Goal: Transaction & Acquisition: Book appointment/travel/reservation

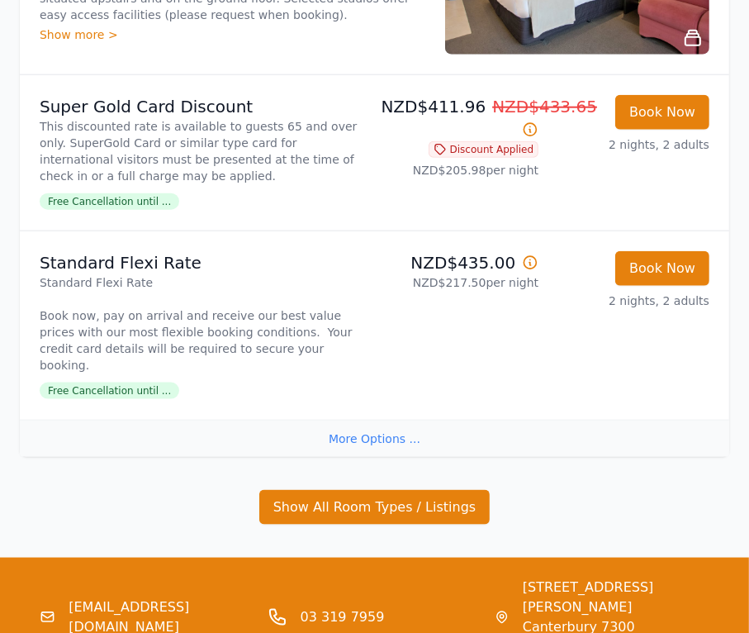
scroll to position [1202, 0]
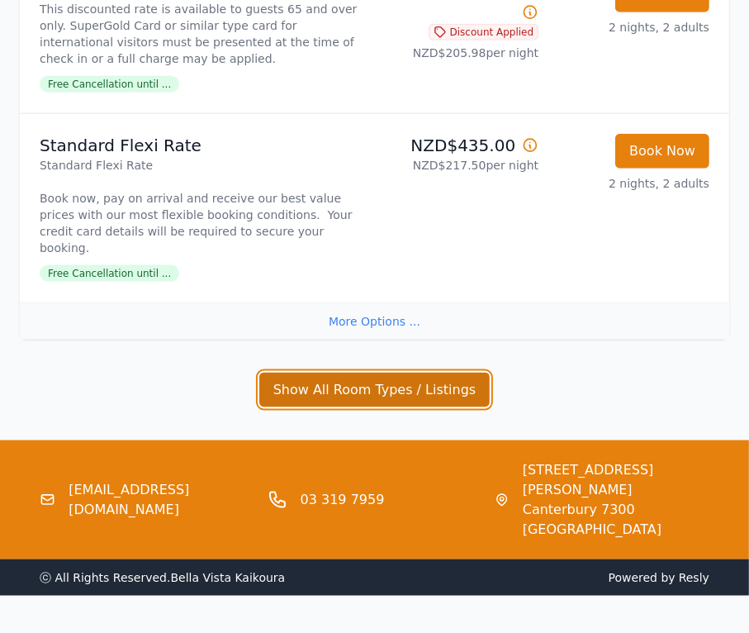
click at [391, 372] on button "Show All Room Types / Listings" at bounding box center [374, 389] width 231 height 35
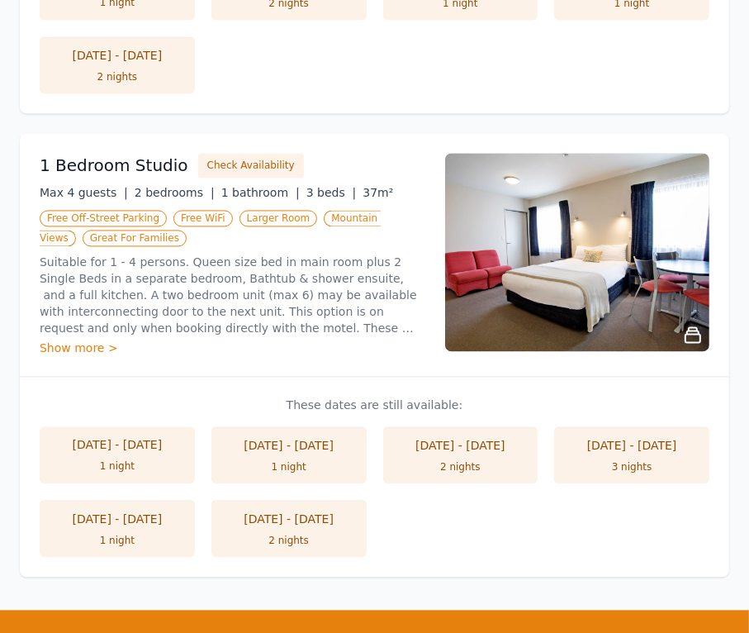
scroll to position [1890, 0]
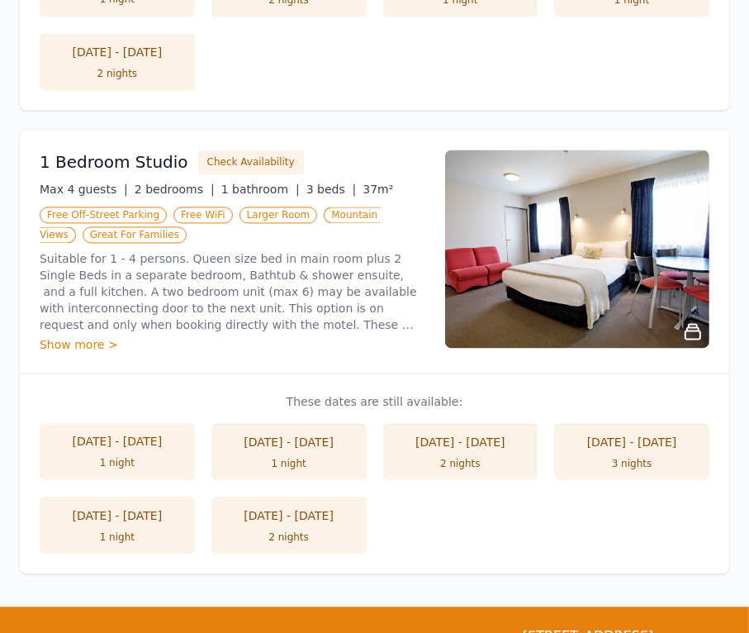
click at [89, 336] on div "Show more >" at bounding box center [233, 344] width 386 height 17
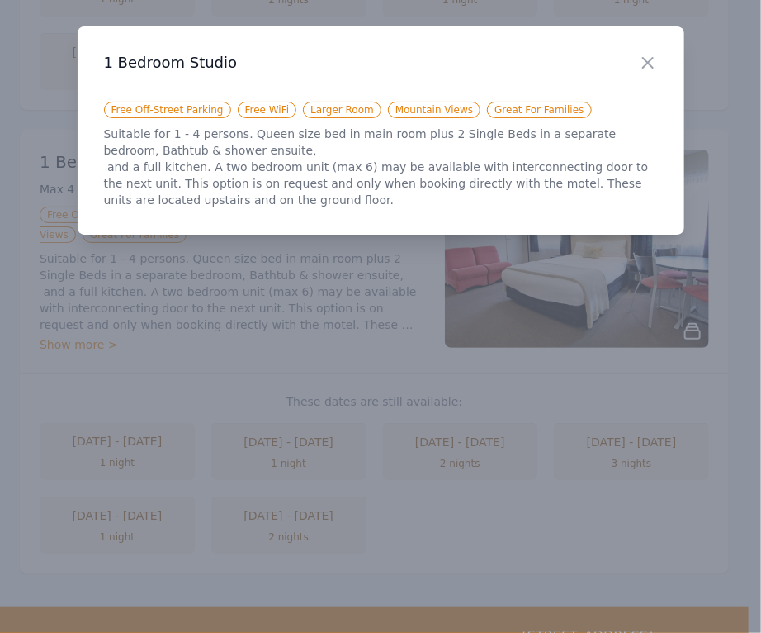
click at [648, 64] on icon "button" at bounding box center [648, 63] width 20 height 20
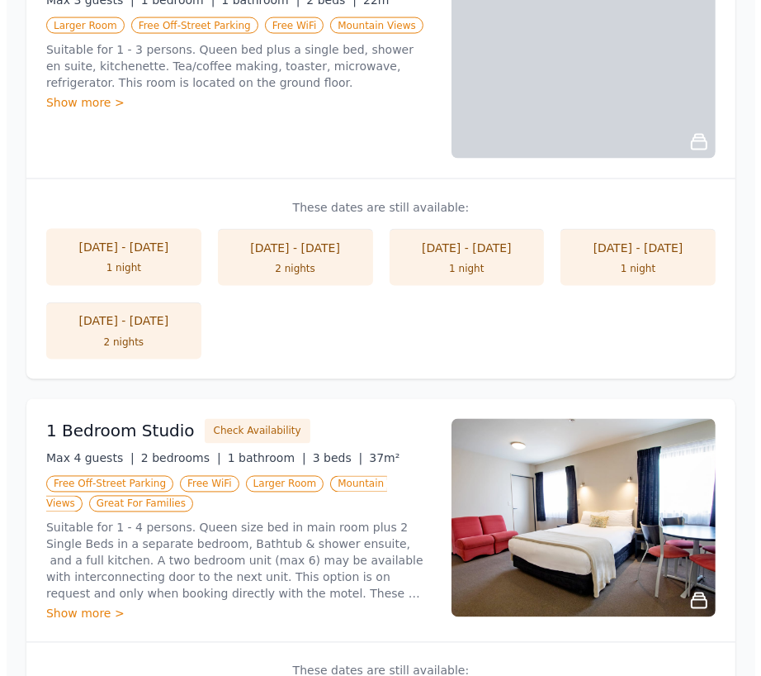
scroll to position [1599, 0]
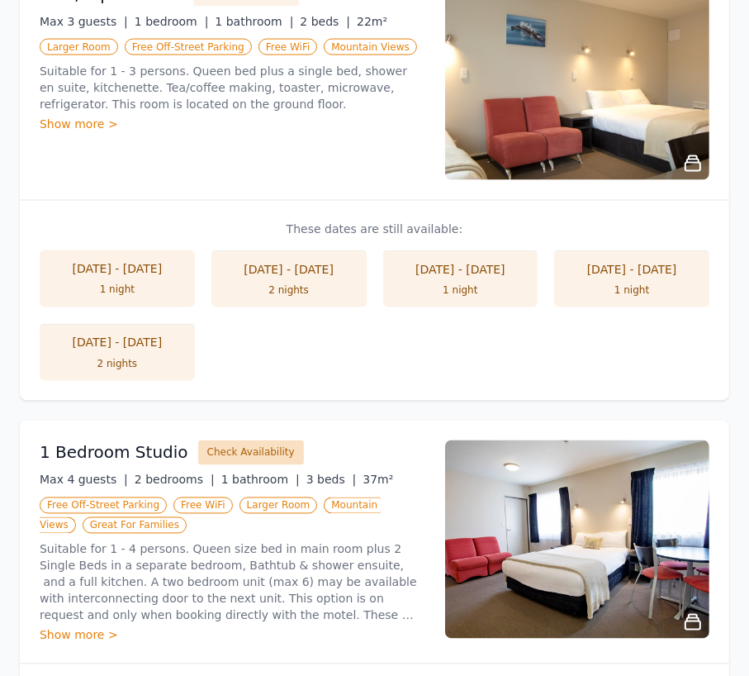
click at [223, 440] on button "Check Availability" at bounding box center [251, 452] width 106 height 25
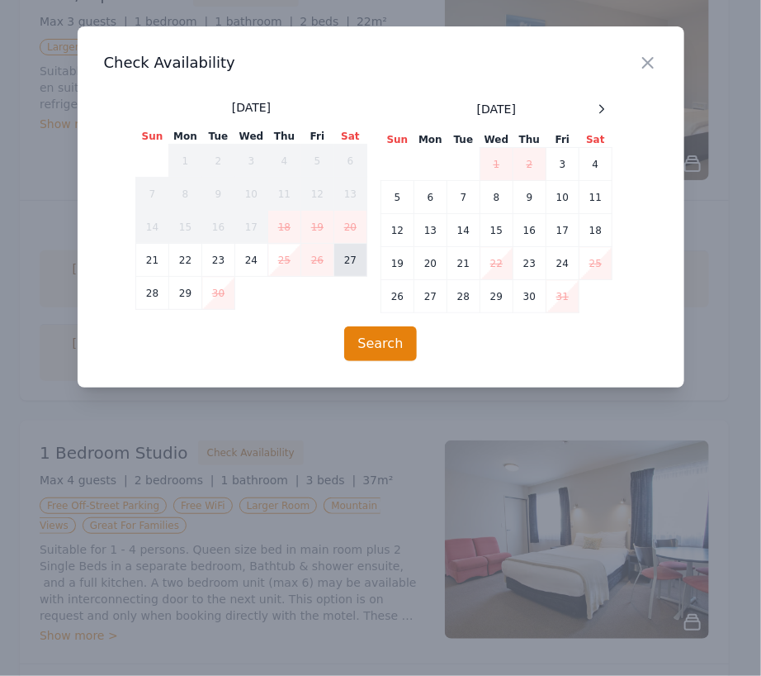
click at [353, 259] on td "27" at bounding box center [350, 260] width 33 height 33
click at [145, 290] on td "28" at bounding box center [152, 293] width 33 height 33
click at [154, 286] on td "28" at bounding box center [152, 293] width 33 height 33
click at [146, 297] on td "28" at bounding box center [152, 293] width 33 height 33
click at [320, 259] on td "26" at bounding box center [317, 260] width 33 height 33
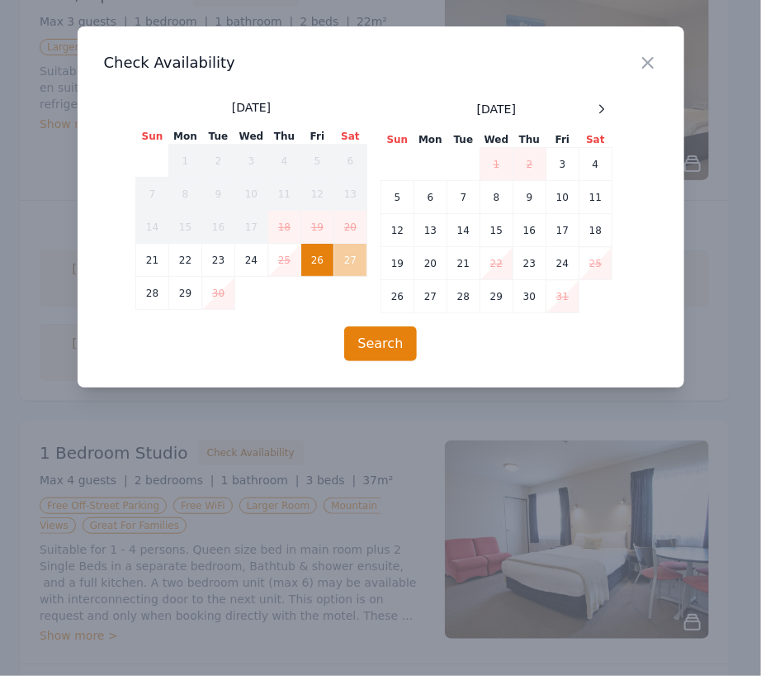
click at [345, 254] on td "27" at bounding box center [350, 260] width 33 height 33
click at [400, 344] on button "Search" at bounding box center [381, 343] width 74 height 35
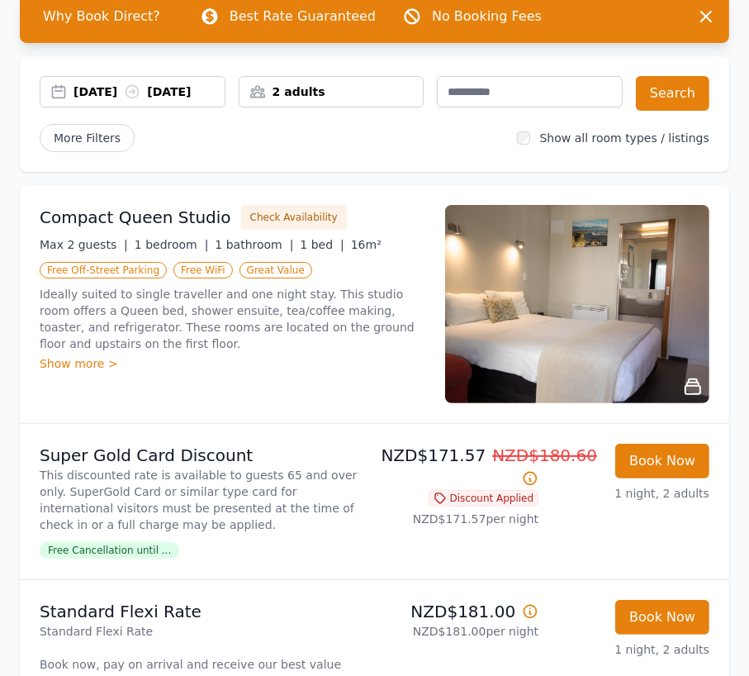
scroll to position [83, 0]
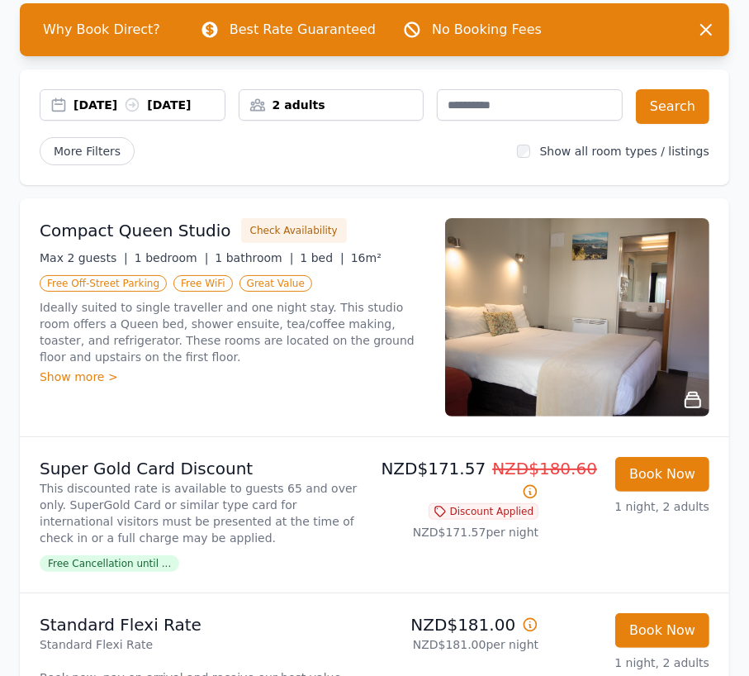
click at [139, 111] on icon at bounding box center [132, 105] width 12 height 12
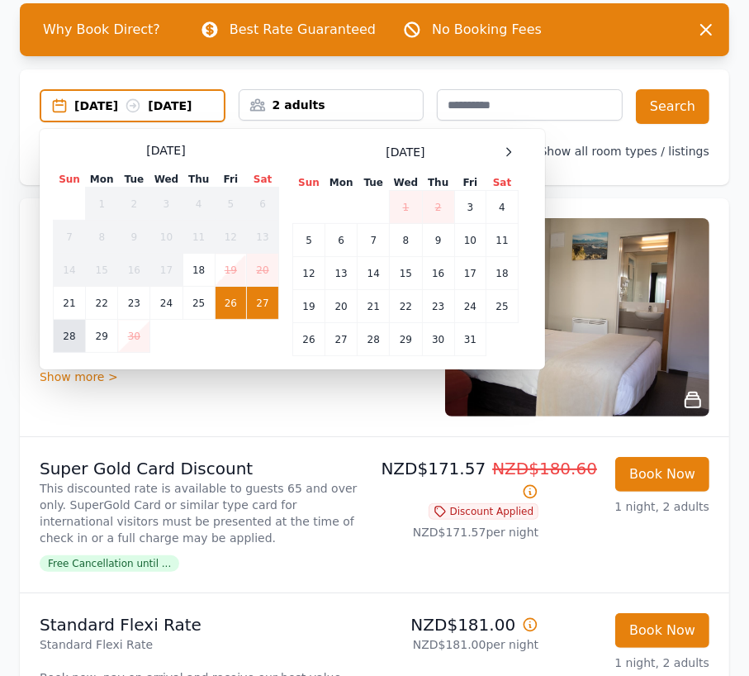
click at [65, 352] on td "28" at bounding box center [70, 336] width 32 height 33
click at [228, 297] on td "26" at bounding box center [230, 303] width 31 height 33
click at [66, 332] on td "28" at bounding box center [70, 336] width 32 height 33
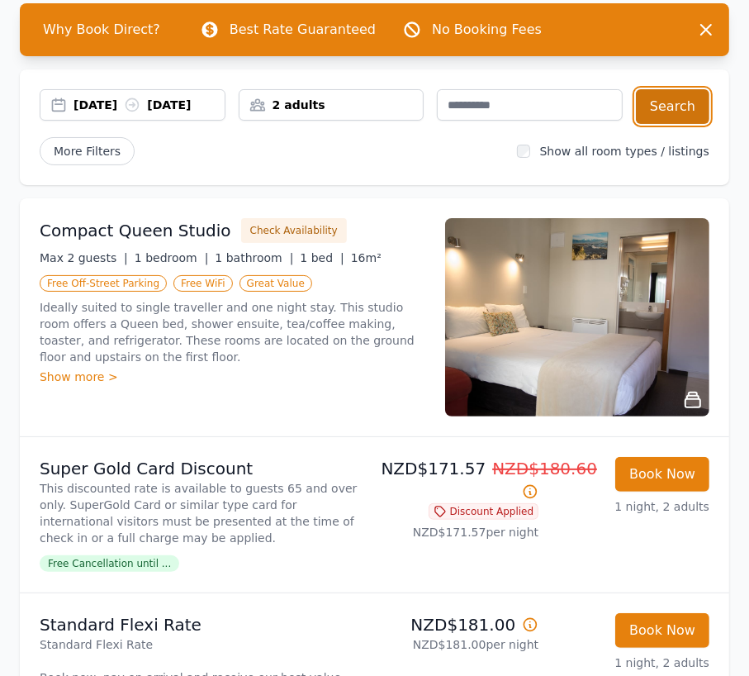
click at [674, 106] on button "Search" at bounding box center [673, 106] width 74 height 35
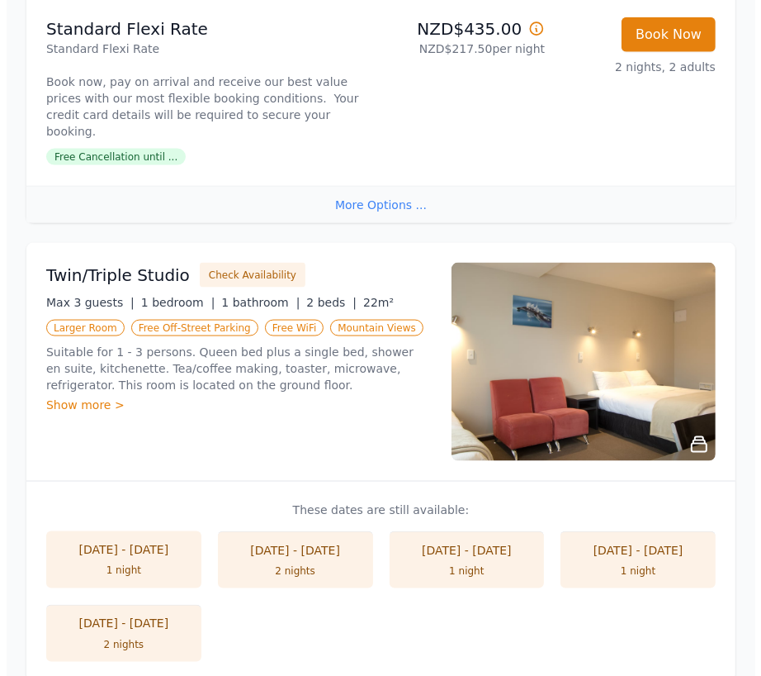
scroll to position [1321, 0]
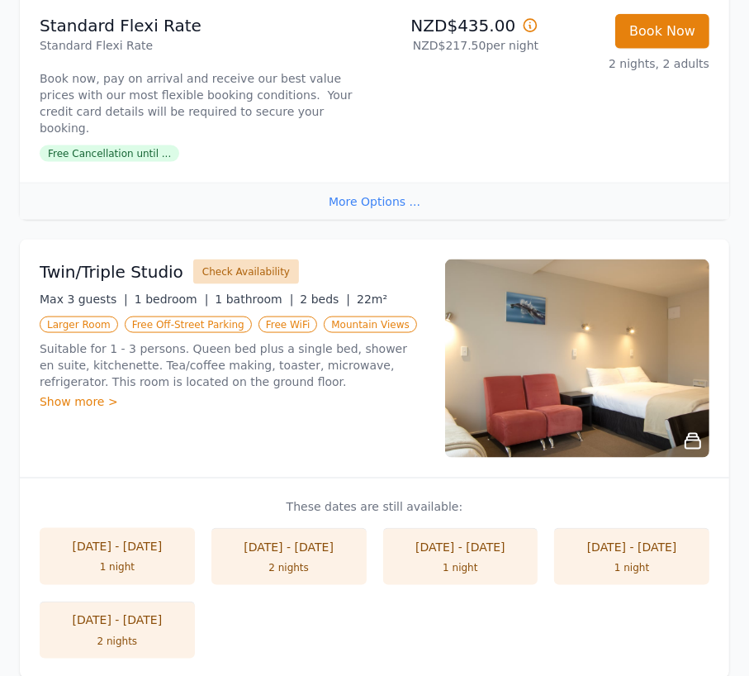
click at [248, 259] on button "Check Availability" at bounding box center [246, 271] width 106 height 25
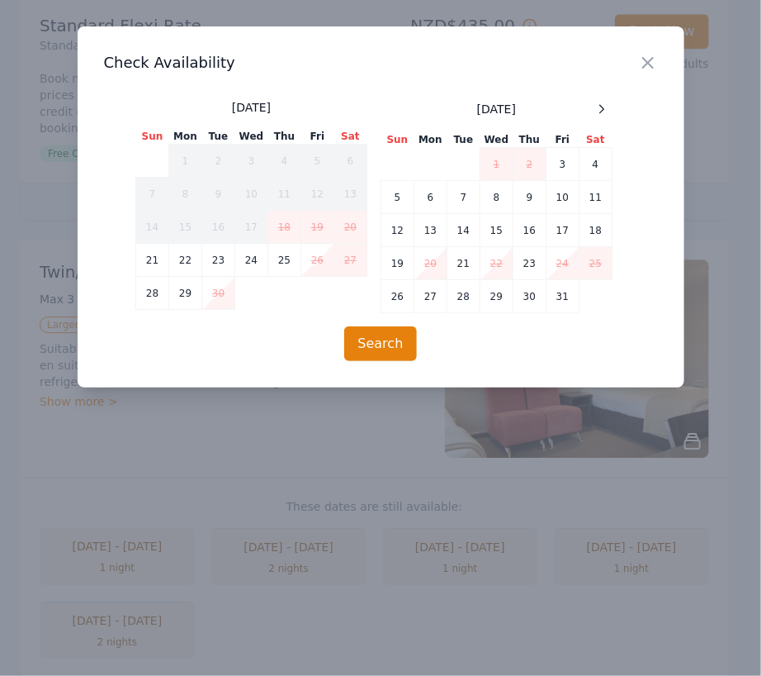
click at [316, 254] on td "26" at bounding box center [317, 260] width 33 height 33
click at [154, 294] on td "28" at bounding box center [152, 293] width 33 height 33
click at [314, 261] on td "26" at bounding box center [317, 260] width 33 height 33
click at [376, 340] on button "Search" at bounding box center [381, 343] width 74 height 35
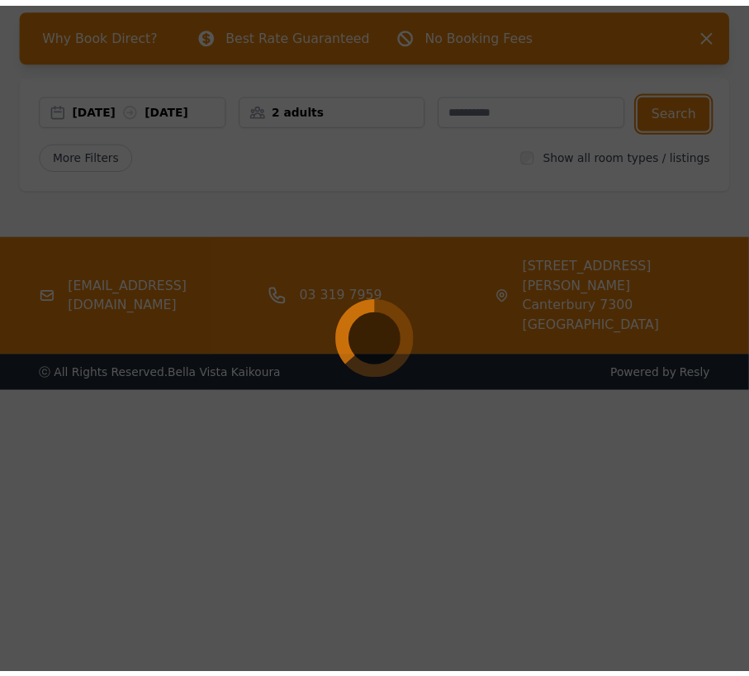
scroll to position [79, 0]
